Goal: Check status: Check status

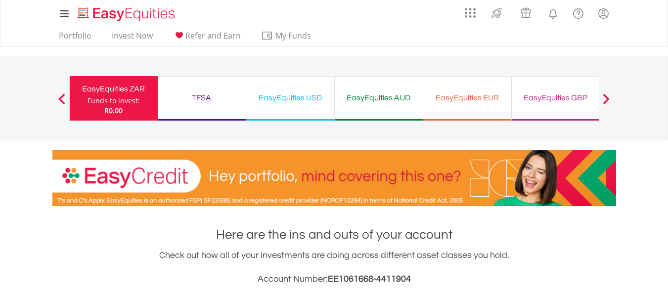
scroll to position [95, 188]
click at [290, 100] on div "EasyEquities USD" at bounding box center [290, 98] width 76 height 14
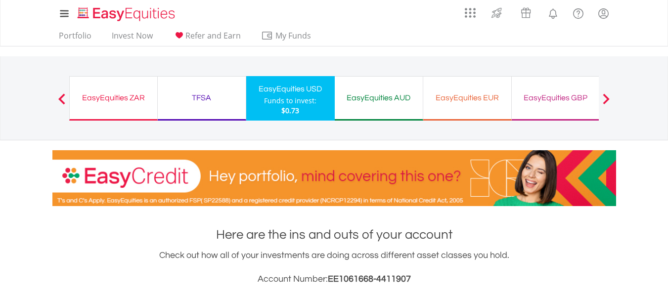
scroll to position [95, 188]
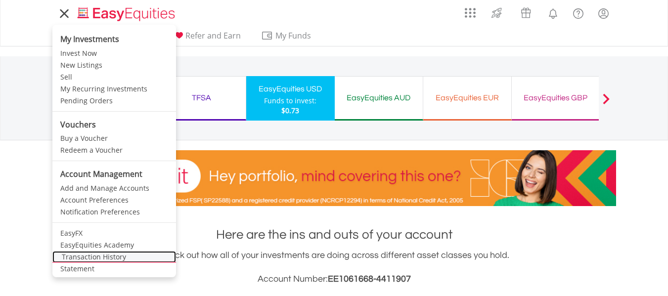
click at [95, 256] on link "Transaction History" at bounding box center [114, 257] width 124 height 12
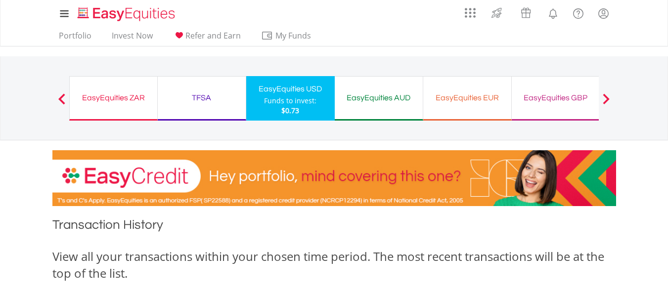
click at [94, 97] on div "EasyEquities ZAR" at bounding box center [114, 98] width 76 height 14
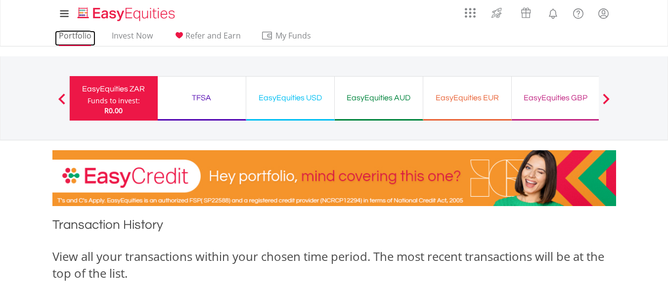
click at [78, 34] on link "Portfolio" at bounding box center [75, 38] width 41 height 15
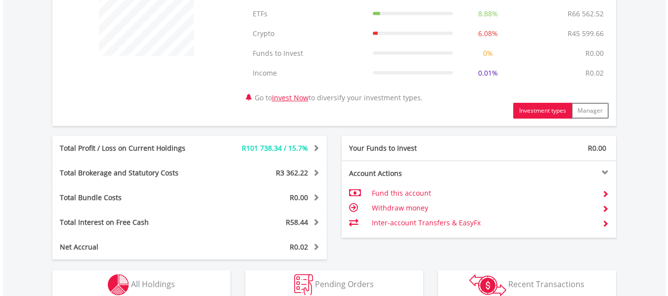
scroll to position [425, 0]
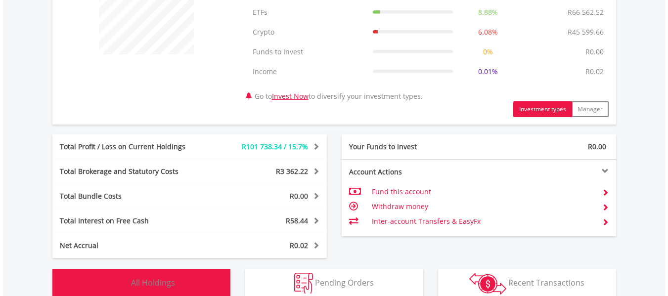
click at [153, 282] on span "All Holdings" at bounding box center [153, 283] width 44 height 11
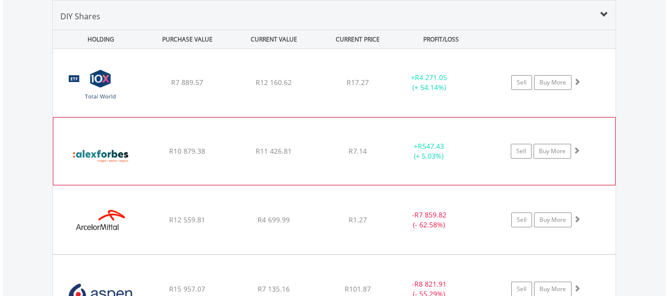
click at [348, 131] on div "﻿ Alexander Forbes Group Holdings Limited R10 879.38 R11 426.81 R7.14 + R547.43…" at bounding box center [334, 151] width 562 height 67
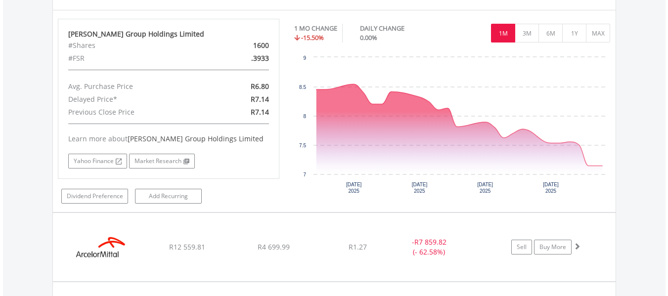
scroll to position [763, 0]
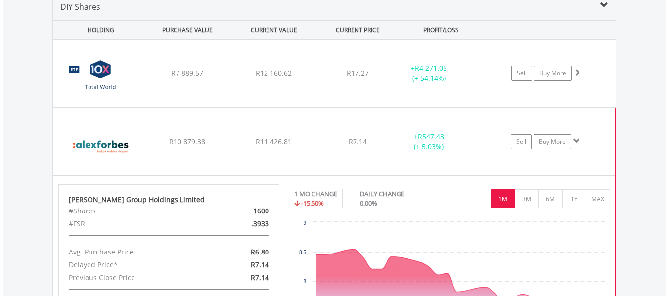
click at [338, 131] on div "﻿ Alexander Forbes Group Holdings Limited R10 879.38 R11 426.81 R7.14 + R547.43…" at bounding box center [334, 141] width 562 height 67
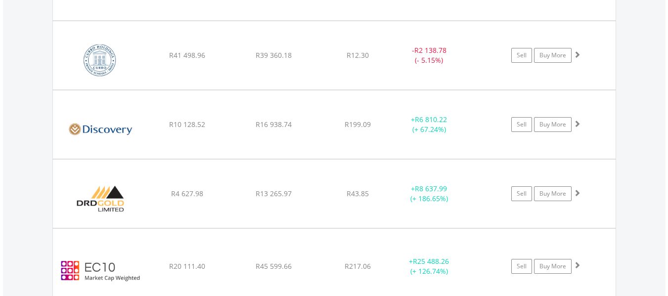
scroll to position [1895, 0]
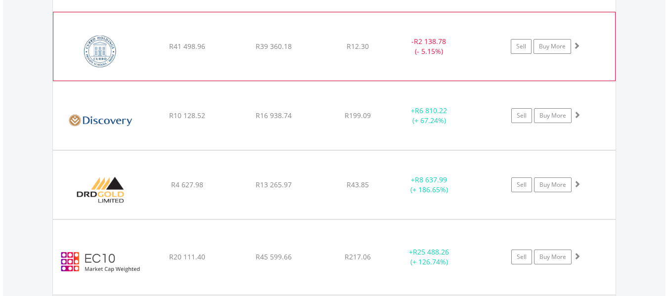
click at [337, 34] on div "﻿ Curro Holdings Limited R41 498.96 R39 360.18 R12.30 - R2 138.78 (- 5.15%) Sel…" at bounding box center [334, 46] width 562 height 68
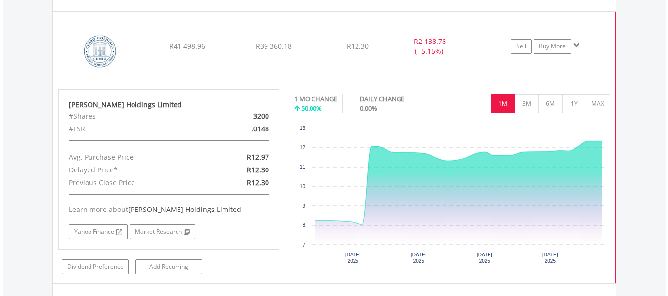
click at [337, 34] on div "﻿ Curro Holdings Limited R41 498.96 R39 360.18 R12.30 - R2 138.78 (- 5.15%) Sel…" at bounding box center [334, 46] width 562 height 68
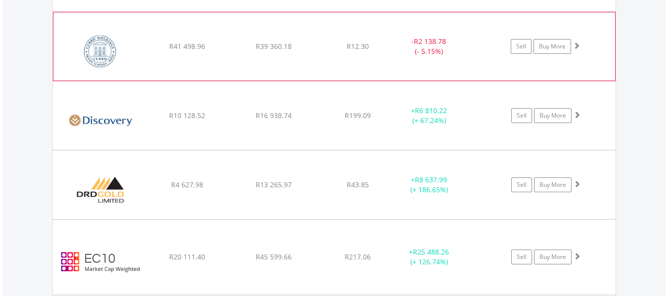
click at [340, 40] on div "﻿ Curro Holdings Limited R41 498.96 R39 360.18 R12.30 - R2 138.78 (- 5.15%) Sel…" at bounding box center [334, 46] width 562 height 68
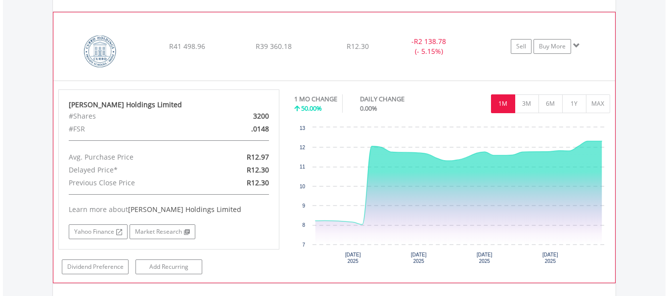
click at [329, 47] on div "R12.30" at bounding box center [358, 47] width 79 height 10
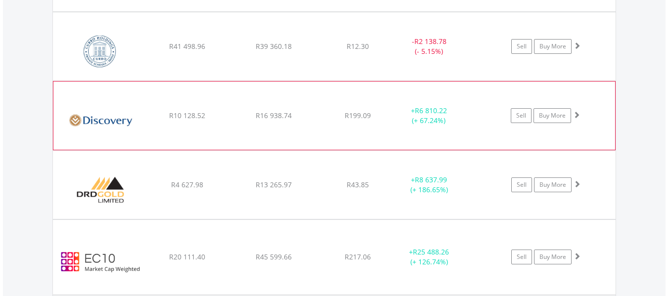
click at [326, 101] on div "﻿ Discovery Limited R10 128.52 R16 938.74 R199.09 + R6 810.22 (+ 67.24%) Sell B…" at bounding box center [334, 116] width 562 height 68
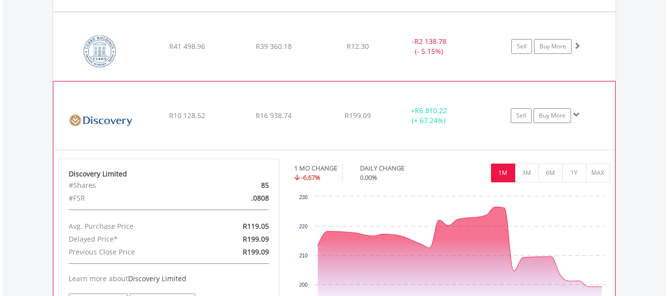
click at [326, 101] on div "﻿ Discovery Limited R10 128.52 R16 938.74 R199.09 + R6 810.22 (+ 67.24%) Sell B…" at bounding box center [334, 116] width 562 height 68
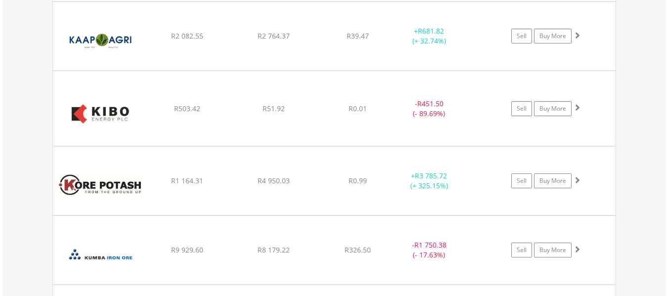
scroll to position [2558, 0]
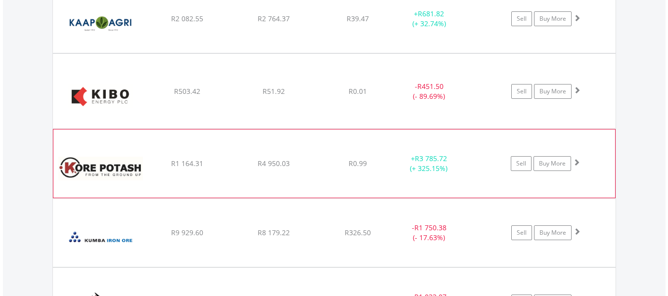
click at [337, 151] on div "﻿ Kore Potash Plc R1 164.31 R4 950.03 R0.99 + R3 785.72 (+ 325.15%) Sell Buy Mo…" at bounding box center [334, 164] width 562 height 68
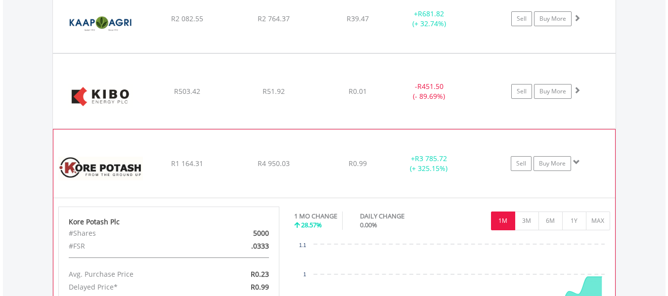
click at [340, 151] on div "﻿ Kore Potash Plc R1 164.31 R4 950.03 R0.99 + R3 785.72 (+ 325.15%) Sell Buy Mo…" at bounding box center [334, 164] width 562 height 68
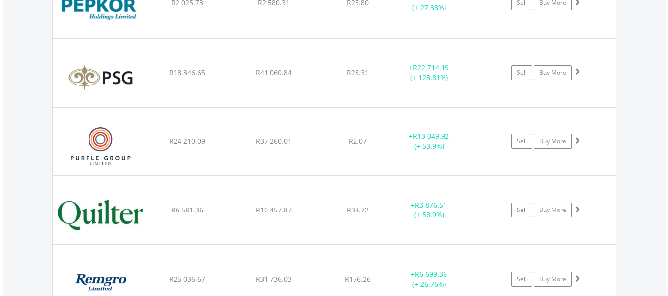
scroll to position [3230, 0]
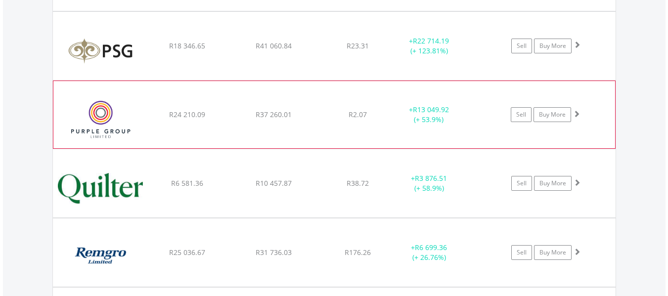
click at [328, 94] on div "﻿ Purple Group Limited R24 210.09 R37 260.01 R2.07 + R13 049.92 (+ 53.9%) Sell …" at bounding box center [334, 114] width 562 height 67
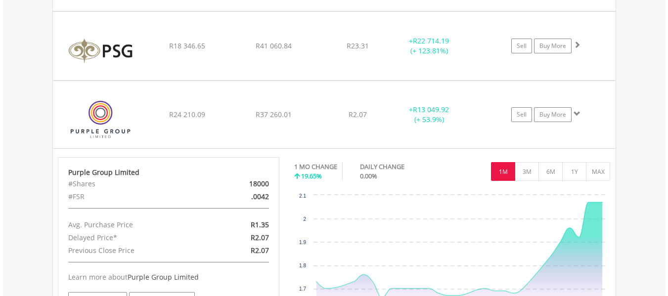
scroll to position [3248, 0]
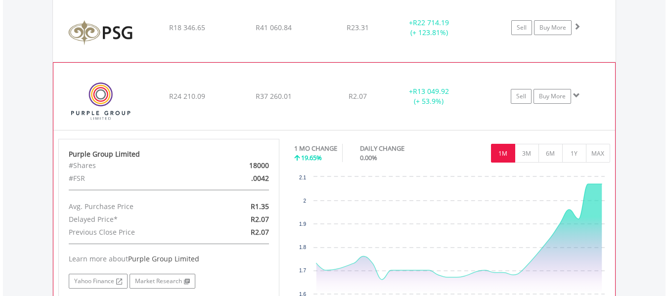
click at [335, 86] on div "﻿ Purple Group Limited R24 210.09 R37 260.01 R2.07 + R13 049.92 (+ 53.9%) Sell …" at bounding box center [334, 96] width 562 height 67
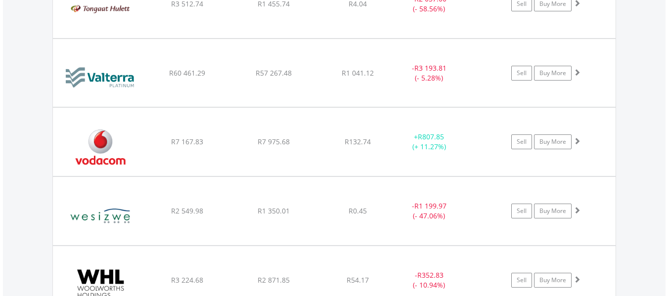
scroll to position [4469, 0]
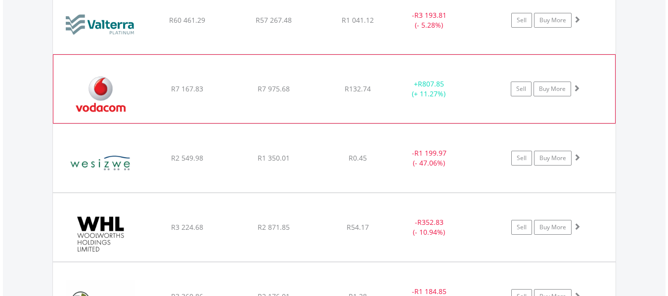
click at [335, 61] on div "﻿ Vodacom Group Limited R7 167.83 R7 975.68 R132.74 + R807.85 (+ 11.27%) Sell B…" at bounding box center [334, 89] width 562 height 68
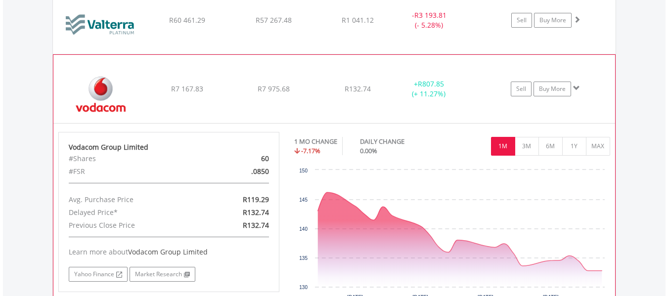
click at [332, 89] on div "R132.74" at bounding box center [358, 89] width 79 height 10
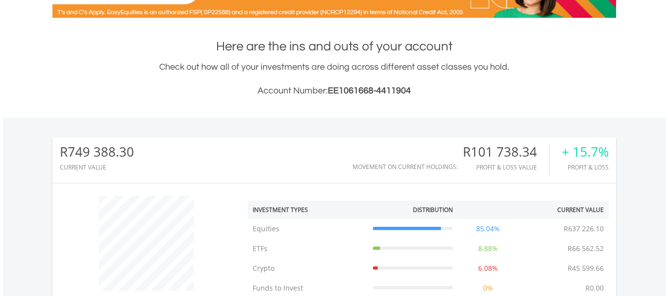
scroll to position [0, 0]
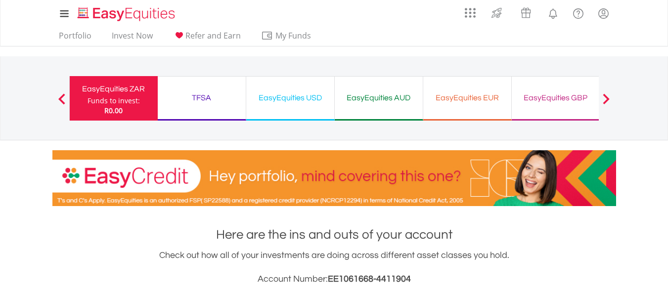
click at [291, 98] on div "EasyEquities USD" at bounding box center [290, 98] width 76 height 14
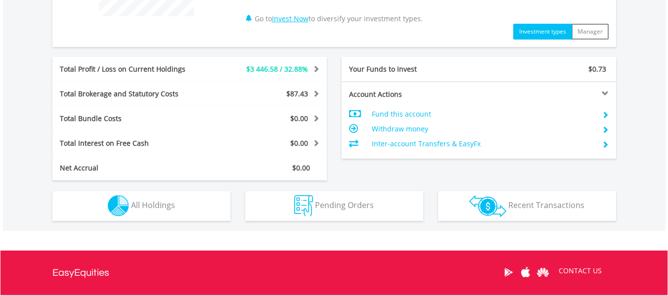
scroll to position [474, 0]
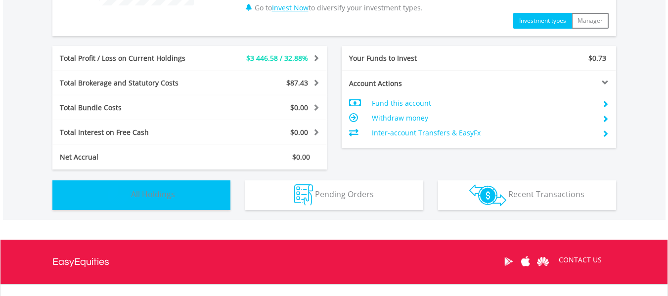
click at [157, 196] on span "All Holdings" at bounding box center [153, 194] width 44 height 11
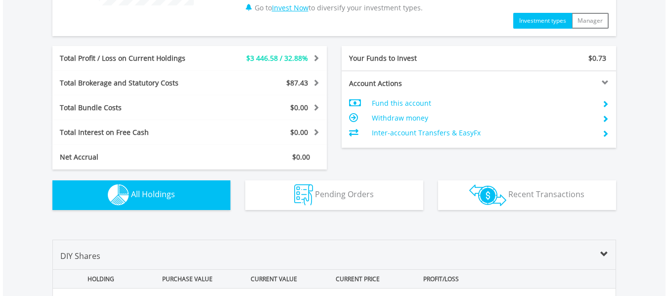
scroll to position [714, 0]
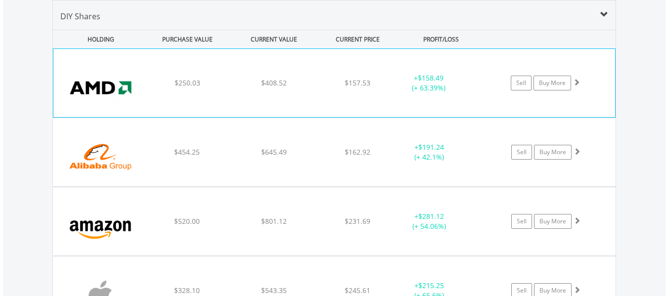
click at [327, 80] on div "$157.53" at bounding box center [358, 83] width 79 height 10
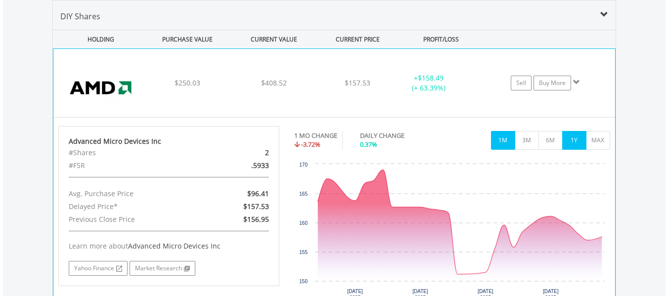
click at [569, 146] on button "1Y" at bounding box center [574, 140] width 24 height 19
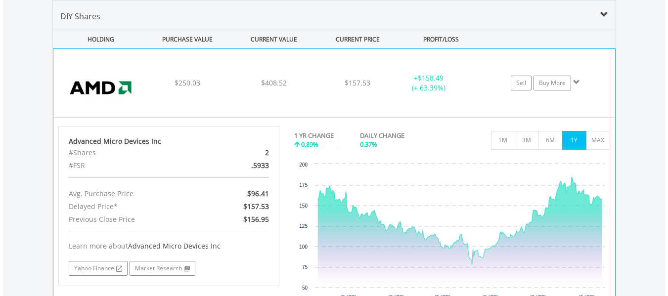
click at [322, 87] on div "$157.53" at bounding box center [358, 83] width 79 height 10
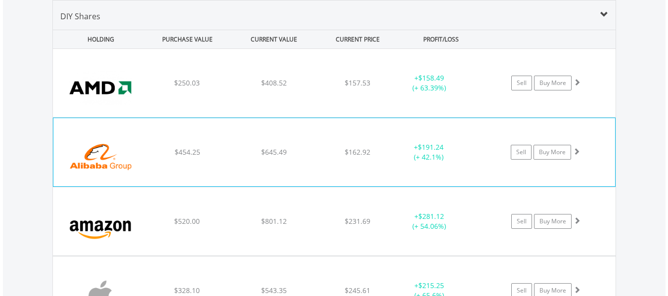
click at [332, 128] on div "﻿ Alibaba Group Holding Ltd $454.25 $645.49 $162.92 + $191.24 (+ 42.1%) Sell Bu…" at bounding box center [334, 152] width 562 height 68
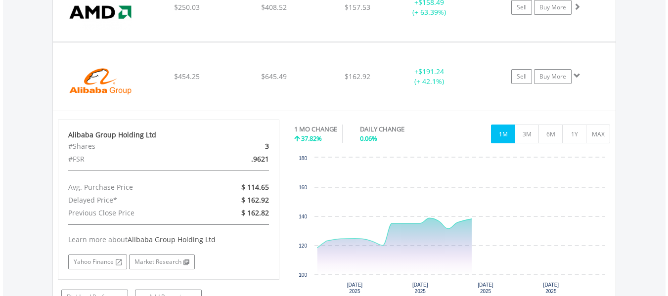
scroll to position [838, 0]
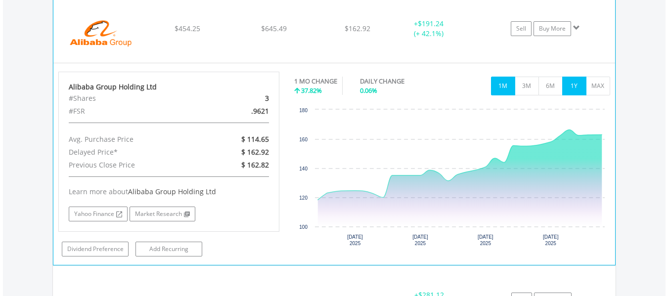
click at [581, 88] on button "1Y" at bounding box center [574, 86] width 24 height 19
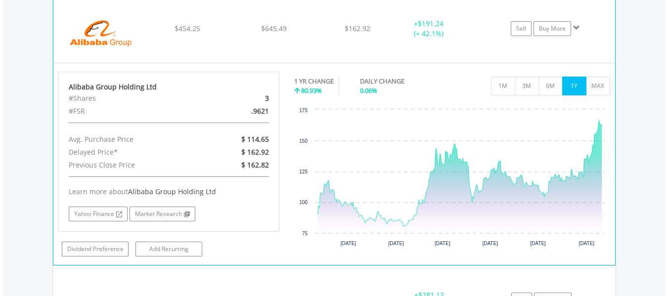
click at [333, 28] on div "$162.92" at bounding box center [358, 29] width 79 height 10
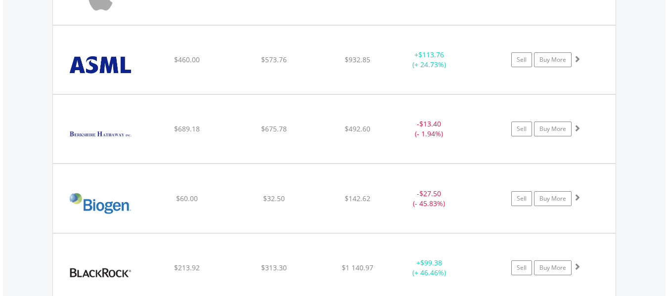
scroll to position [1021, 0]
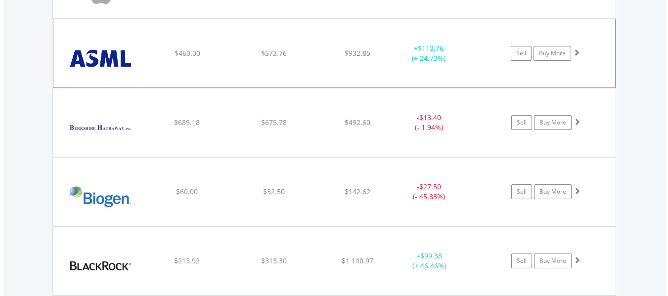
click at [337, 41] on div "﻿ Asml Holding Nv-Ny Reg Shs $460.00 $573.76 $932.85 + $113.76 (+ 24.73%) Sell …" at bounding box center [334, 53] width 562 height 68
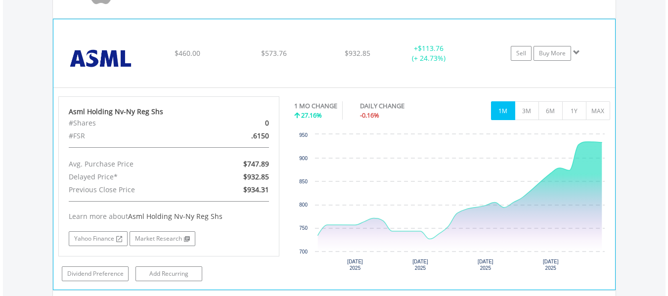
click at [335, 48] on div "﻿ Asml Holding Nv-Ny Reg Shs $460.00 $573.76 $932.85 + $113.76 (+ 24.73%) Sell …" at bounding box center [334, 53] width 562 height 68
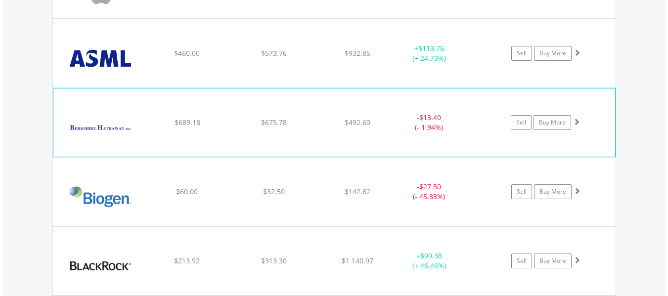
click at [334, 113] on div "﻿ Berkshire Hathaway Inc-Cl B $689.18 $675.78 $492.60 - $13.40 (- 1.94%) Sell B…" at bounding box center [334, 123] width 562 height 68
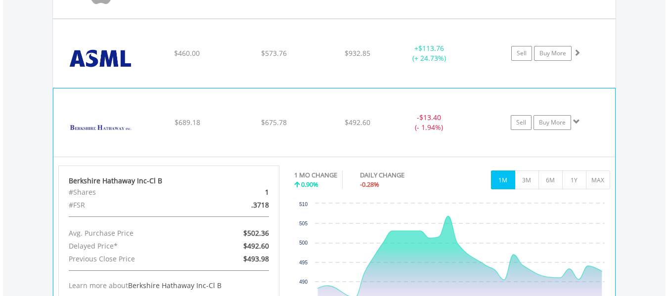
click at [328, 110] on div "﻿ Berkshire Hathaway Inc-Cl B $689.18 $675.78 $492.60 - $13.40 (- 1.94%) Sell B…" at bounding box center [334, 123] width 562 height 68
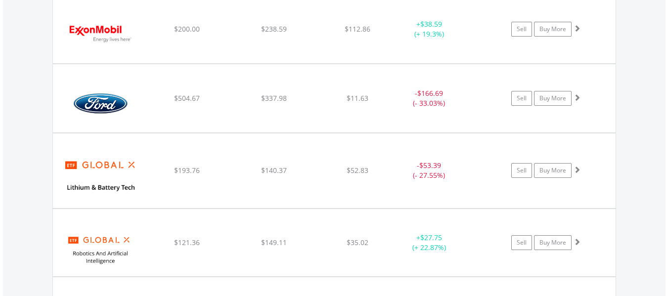
scroll to position [1700, 0]
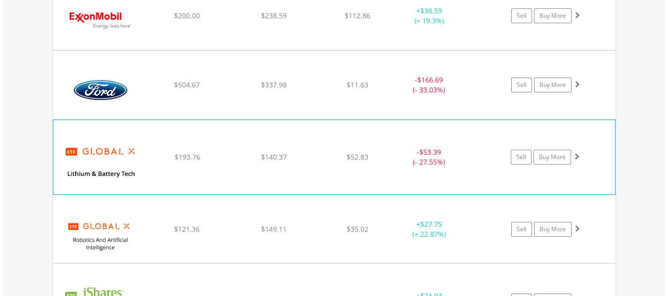
click at [315, 142] on div "﻿ Global X Lithium & Battery Tech ETF $193.76 $140.37 $52.83 - $53.39 (- 27.55%…" at bounding box center [334, 157] width 562 height 74
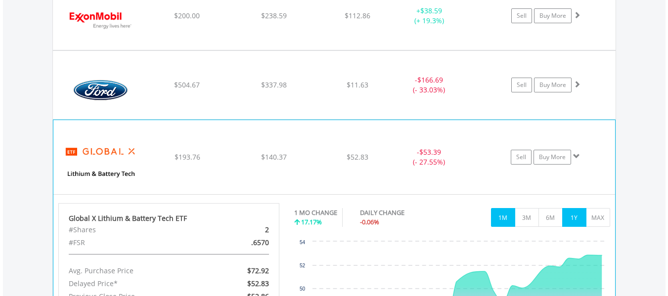
click at [574, 220] on button "1Y" at bounding box center [574, 217] width 24 height 19
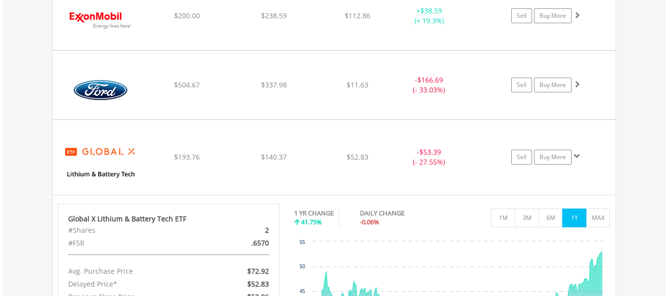
scroll to position [1769, 0]
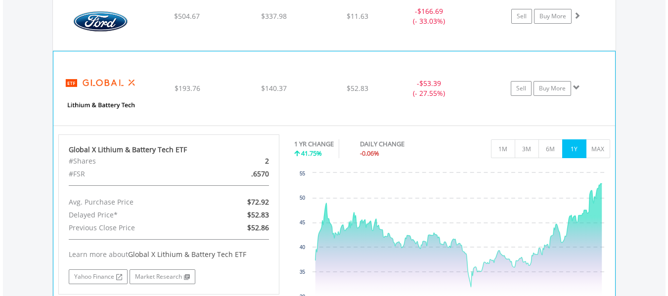
click at [354, 83] on div "﻿ Global X Lithium & Battery Tech ETF $193.76 $140.37 $52.83 - $53.39 (- 27.55%…" at bounding box center [334, 88] width 562 height 74
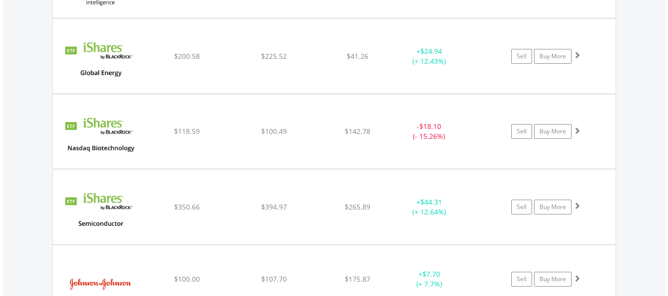
scroll to position [1958, 0]
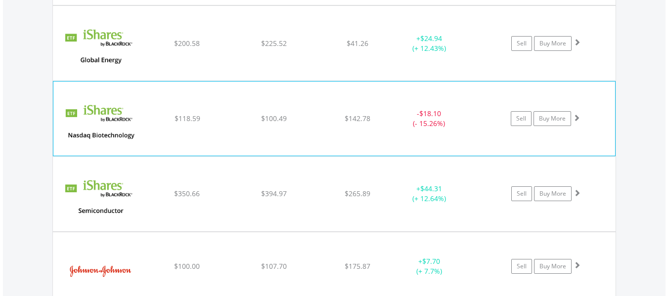
click at [330, 94] on div "﻿ Ishares Nasdaq Biotechnology ETF $118.59 $100.49 $142.78 - $18.10 (- 15.26%) …" at bounding box center [334, 119] width 562 height 74
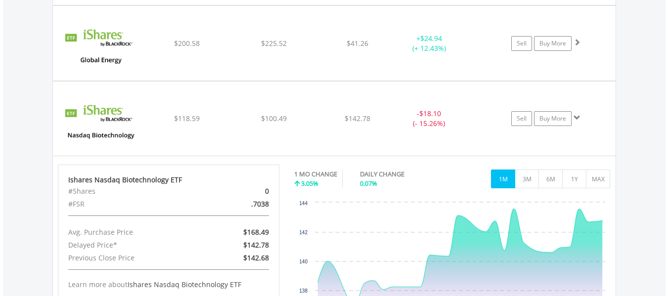
scroll to position [2021, 0]
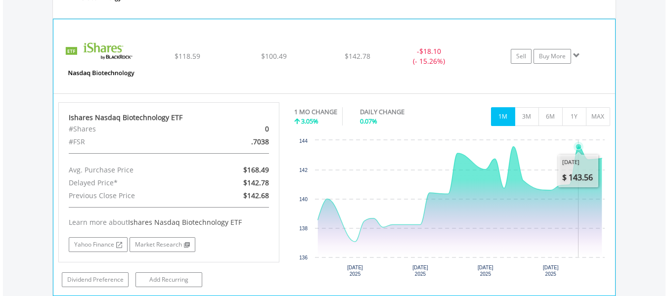
click at [580, 147] on icon "Thursday, 18 Sep 2025, 143.56." at bounding box center [579, 147] width 6 height 6
click at [326, 47] on div "﻿ Ishares Nasdaq Biotechnology ETF $118.59 $100.49 $142.78 - $18.10 (- 15.26%) …" at bounding box center [334, 56] width 562 height 74
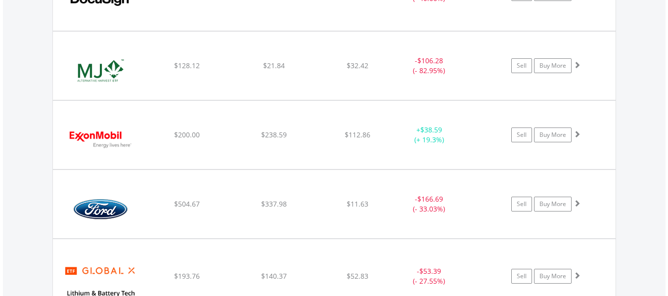
scroll to position [1653, 0]
